Goal: Transaction & Acquisition: Purchase product/service

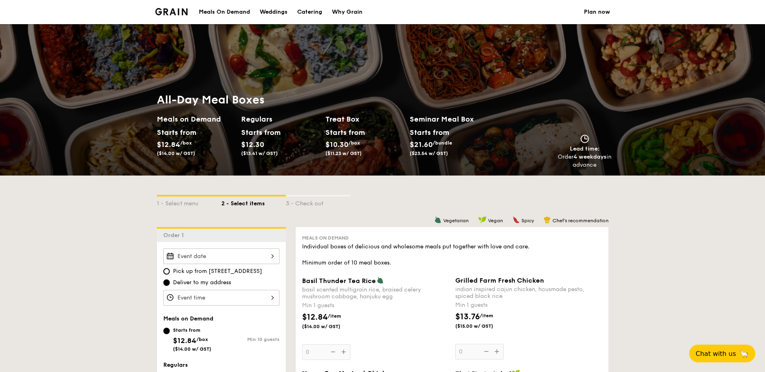
click at [378, 281] on img at bounding box center [379, 280] width 7 height 7
click at [350, 345] on input "0" at bounding box center [326, 353] width 48 height 16
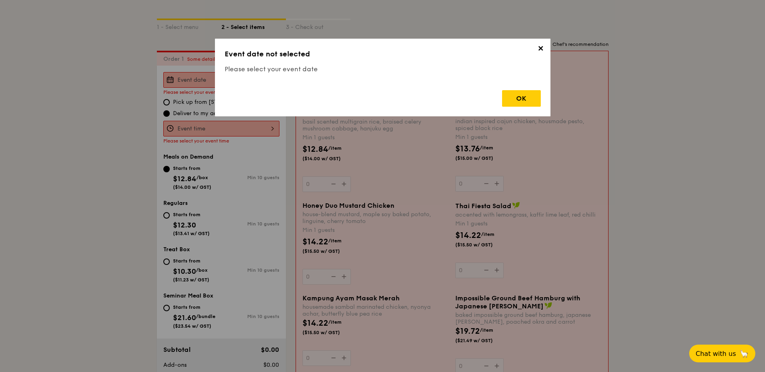
scroll to position [215, 0]
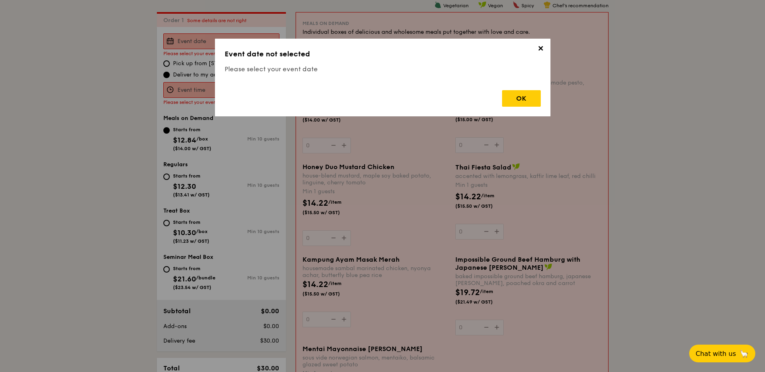
click at [542, 48] on span "✕" at bounding box center [540, 49] width 11 height 11
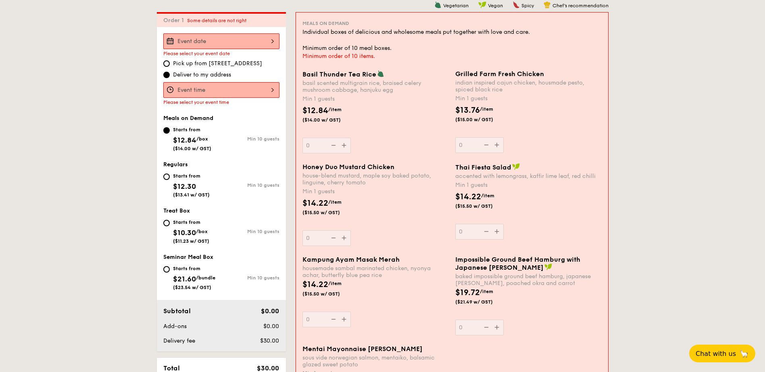
click at [380, 75] on img at bounding box center [380, 73] width 7 height 7
click at [351, 138] on input "0" at bounding box center [326, 146] width 48 height 16
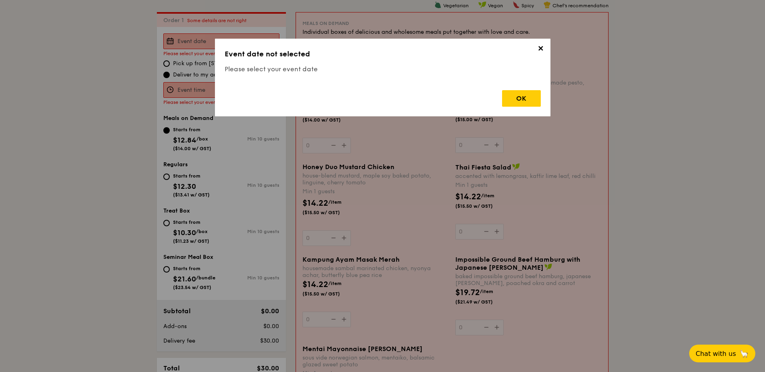
click at [541, 47] on span "✕" at bounding box center [540, 49] width 11 height 11
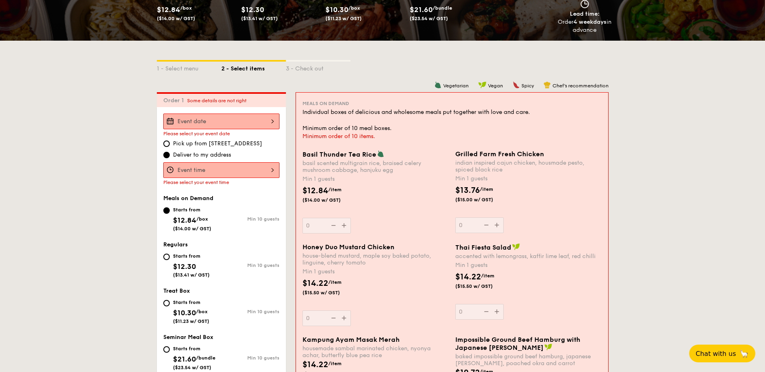
scroll to position [135, 0]
click at [439, 85] on img at bounding box center [437, 85] width 7 height 7
click at [436, 87] on img at bounding box center [437, 85] width 7 height 7
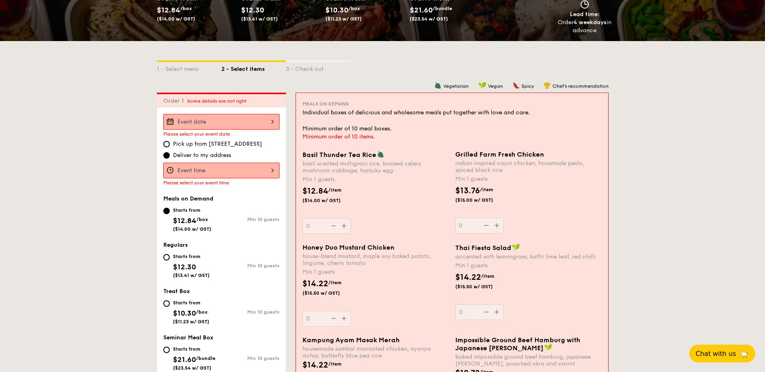
click at [436, 87] on img at bounding box center [437, 85] width 7 height 7
drag, startPoint x: 466, startPoint y: 85, endPoint x: 435, endPoint y: 84, distance: 31.1
click at [435, 84] on div "Vegetarian" at bounding box center [451, 85] width 34 height 7
copy div "Vegetarian"
